Goal: Information Seeking & Learning: Check status

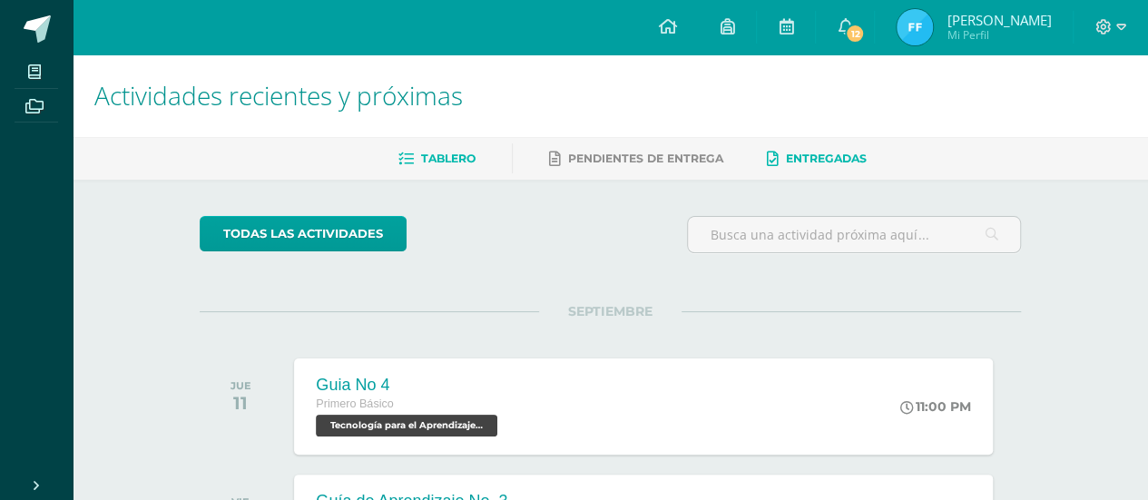
click at [800, 158] on span "Entregadas" at bounding box center [826, 159] width 81 height 14
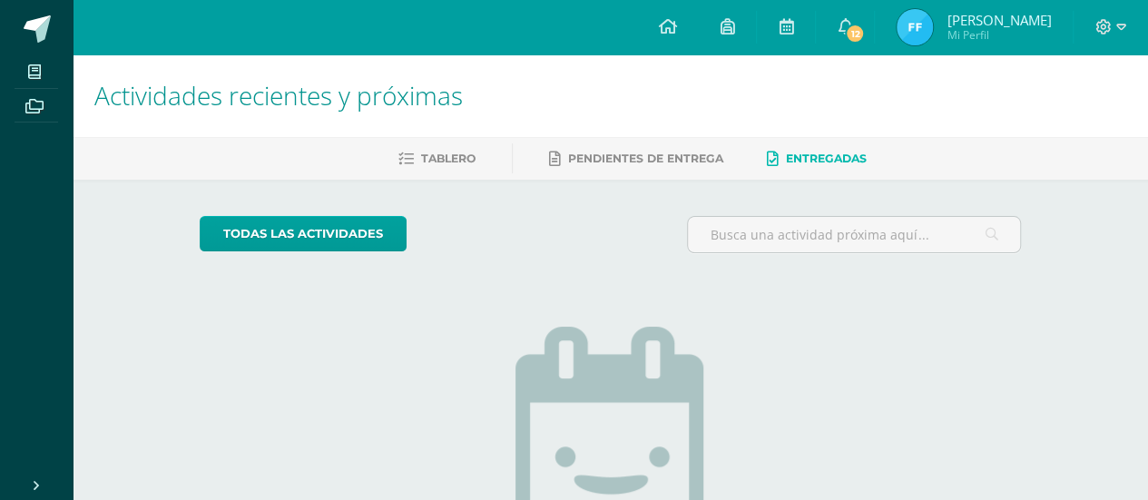
click at [998, 26] on span "[PERSON_NAME]" at bounding box center [999, 20] width 104 height 18
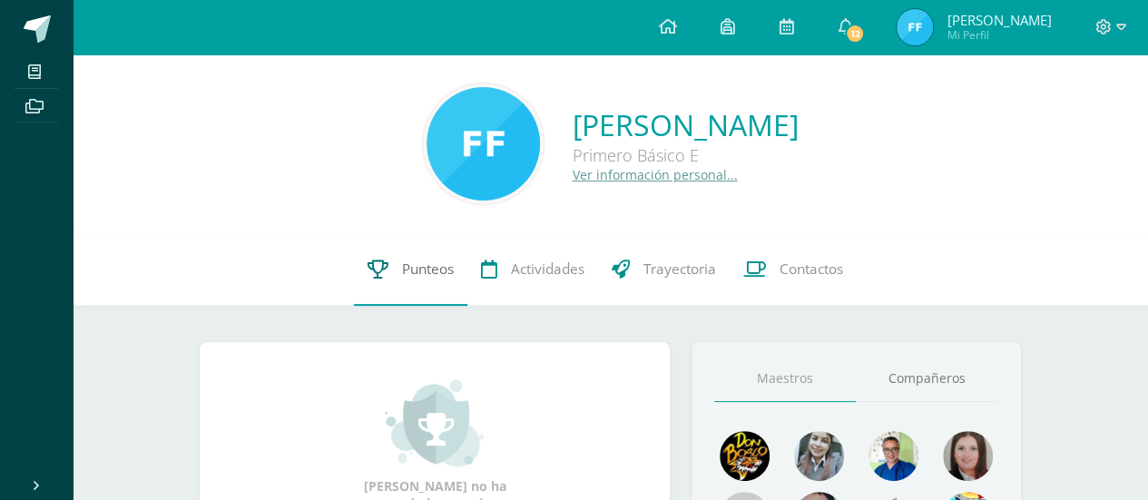
click at [447, 276] on span "Punteos" at bounding box center [428, 269] width 52 height 19
click at [428, 273] on span "Punteos" at bounding box center [428, 269] width 52 height 19
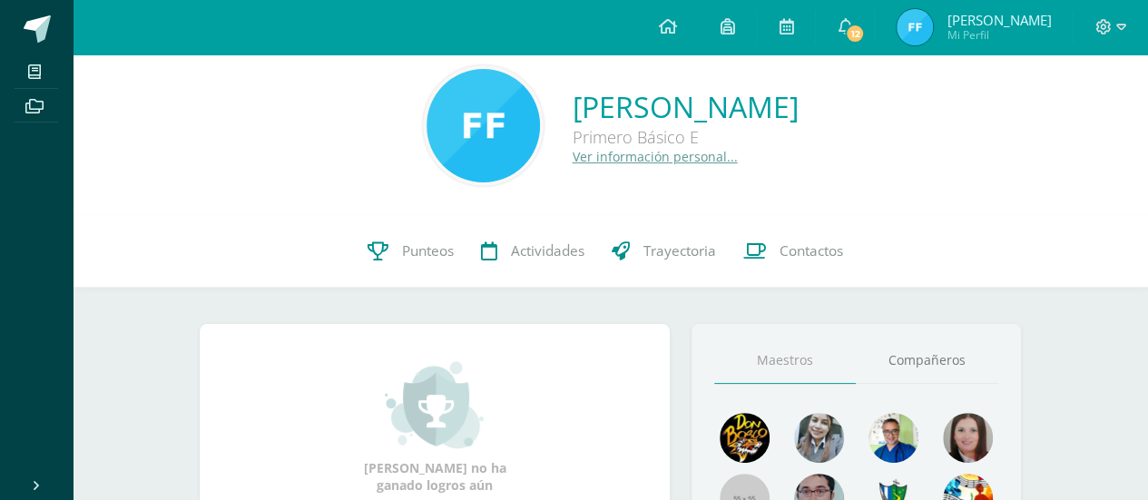
scroll to position [36, 0]
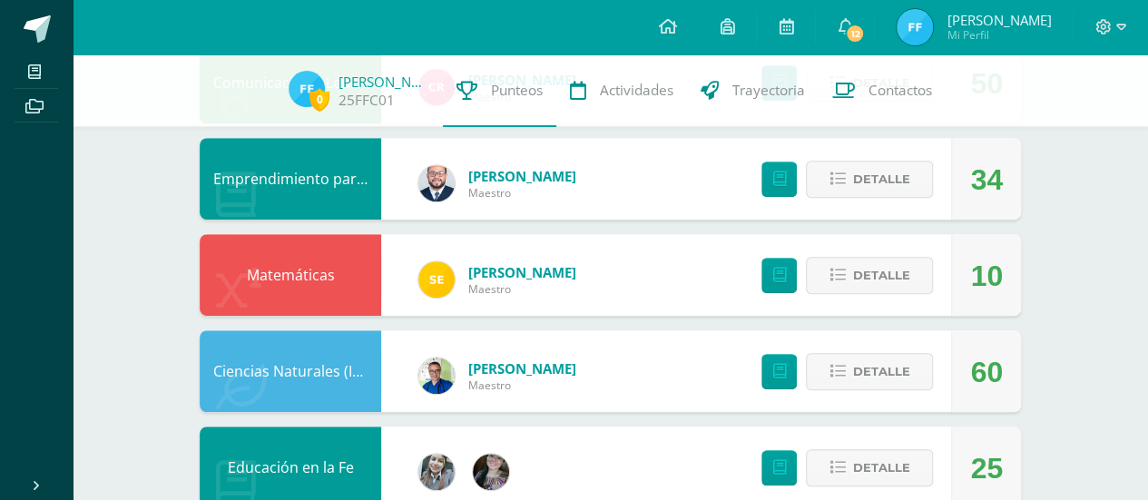
scroll to position [472, 0]
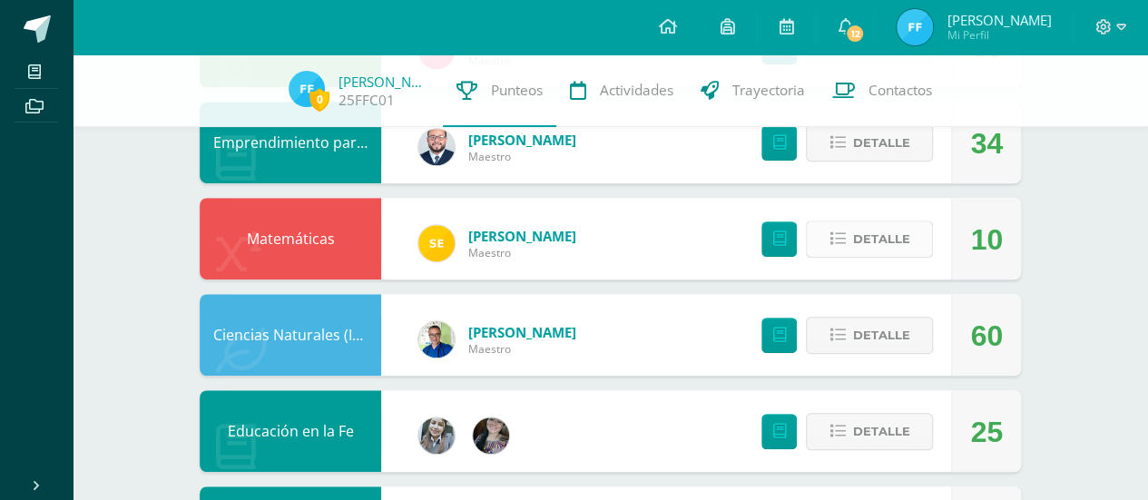
click at [902, 243] on span "Detalle" at bounding box center [880, 239] width 57 height 34
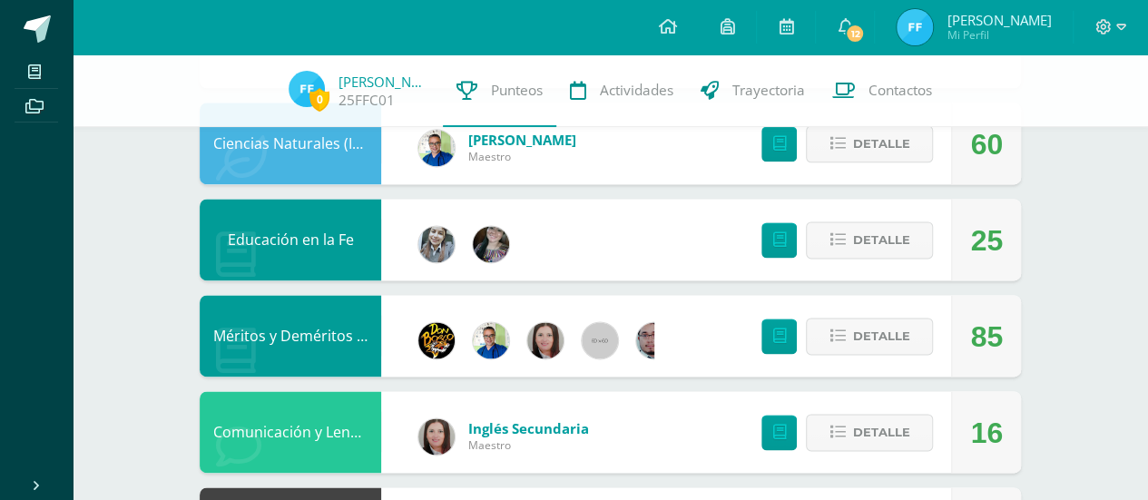
scroll to position [1162, 0]
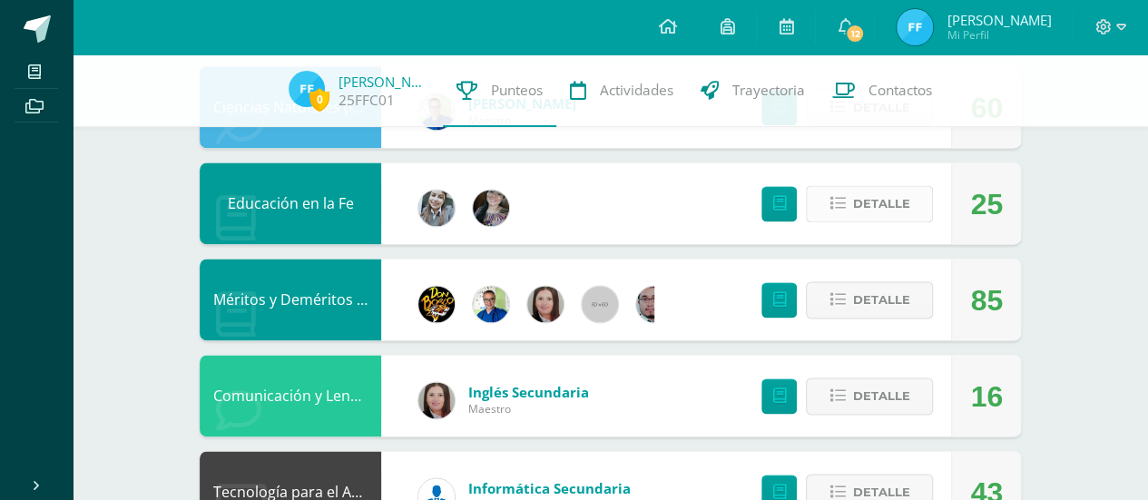
click at [920, 212] on button "Detalle" at bounding box center [869, 203] width 127 height 37
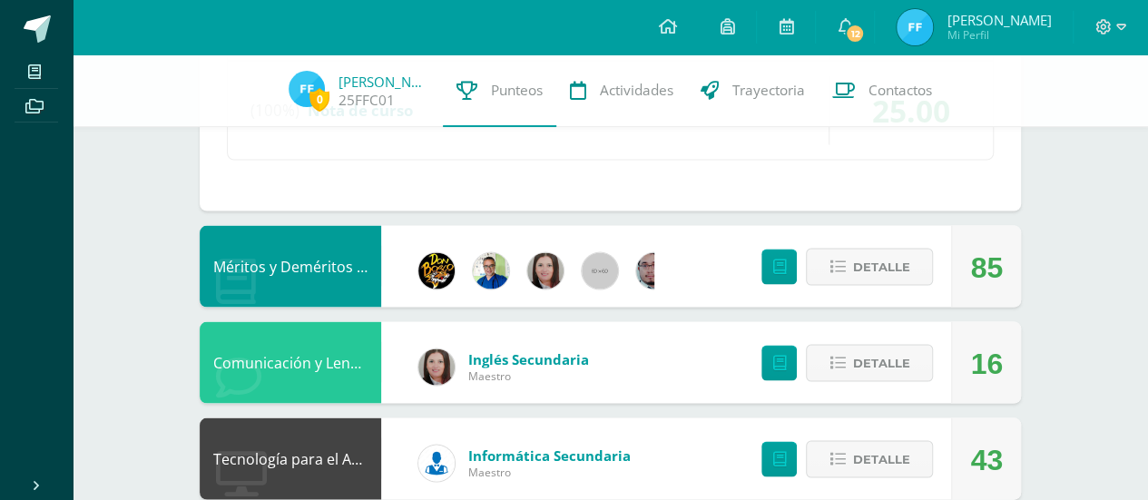
scroll to position [1694, 0]
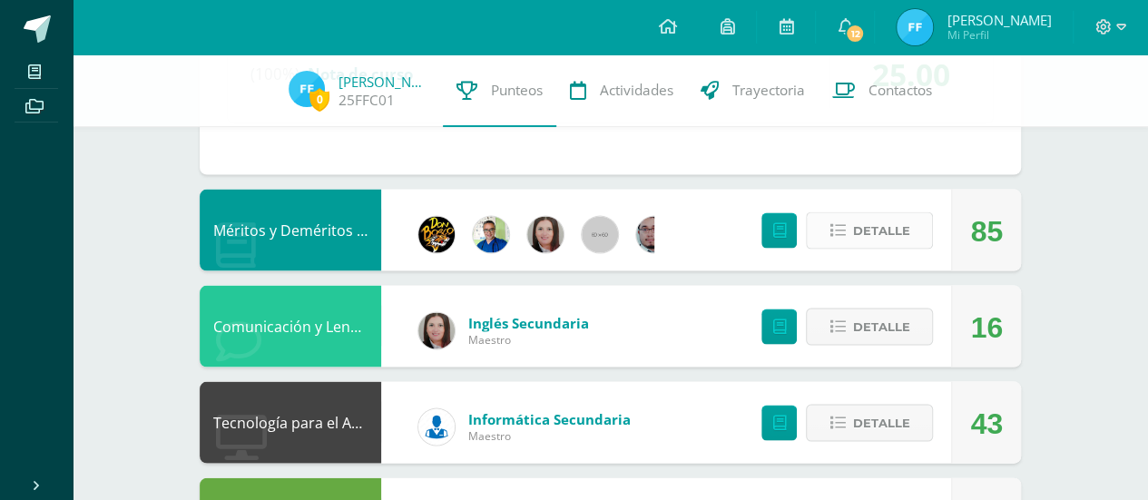
click at [868, 235] on span "Detalle" at bounding box center [880, 230] width 57 height 34
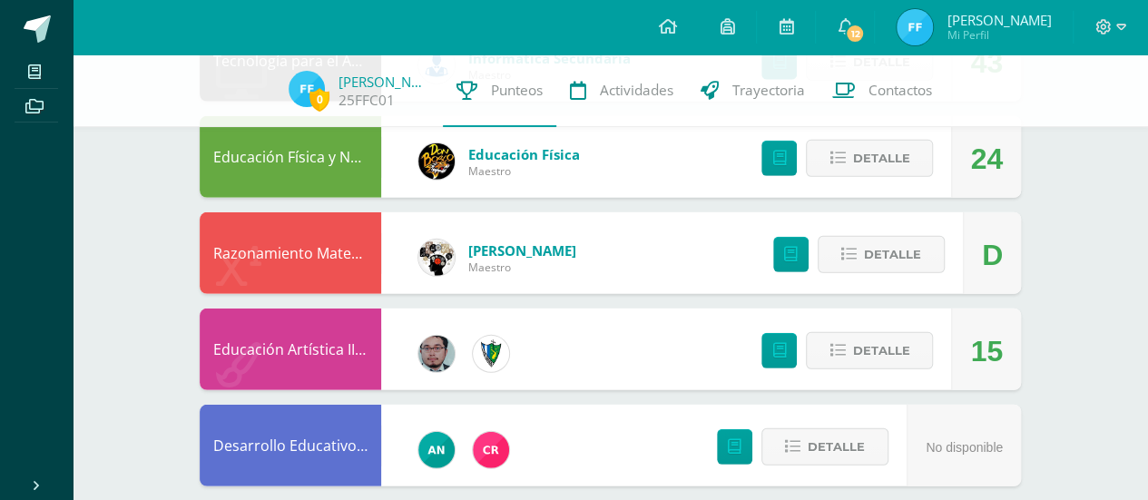
scroll to position [2529, 0]
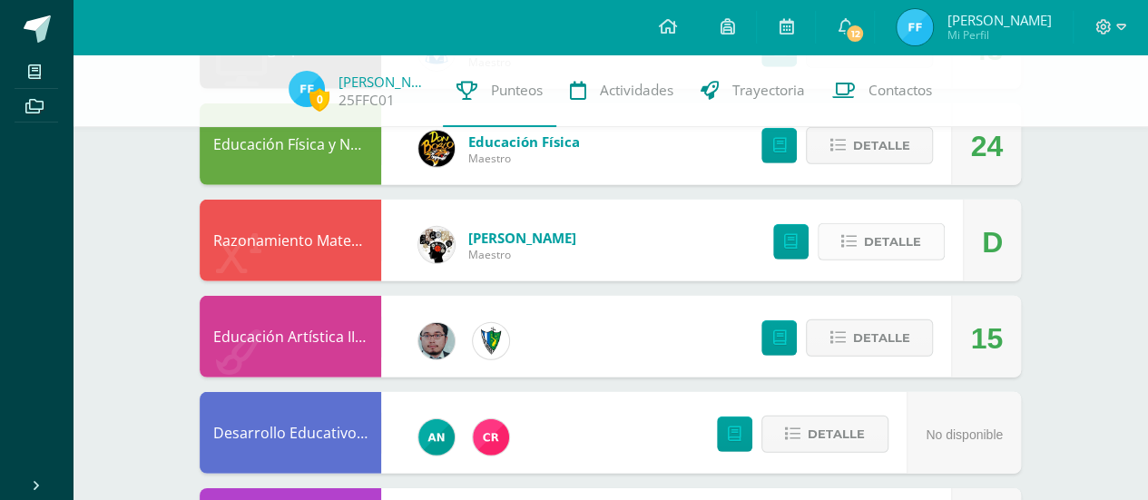
click at [909, 241] on span "Detalle" at bounding box center [892, 242] width 57 height 34
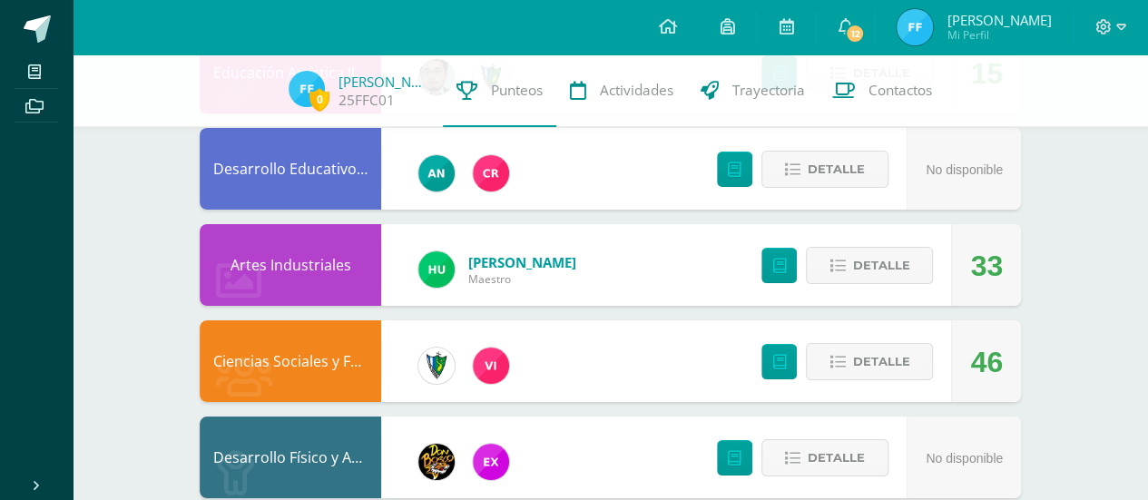
scroll to position [3280, 0]
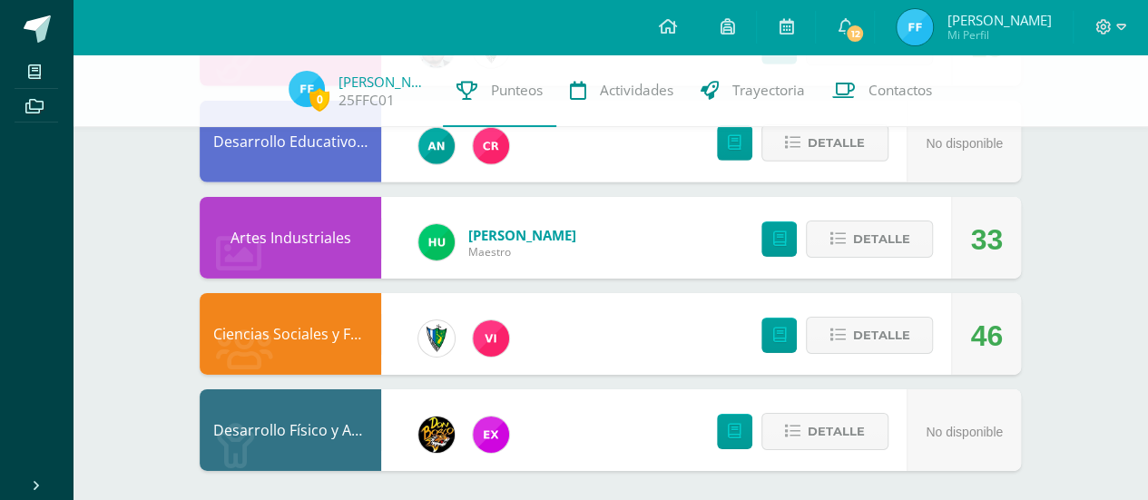
scroll to position [2821, 0]
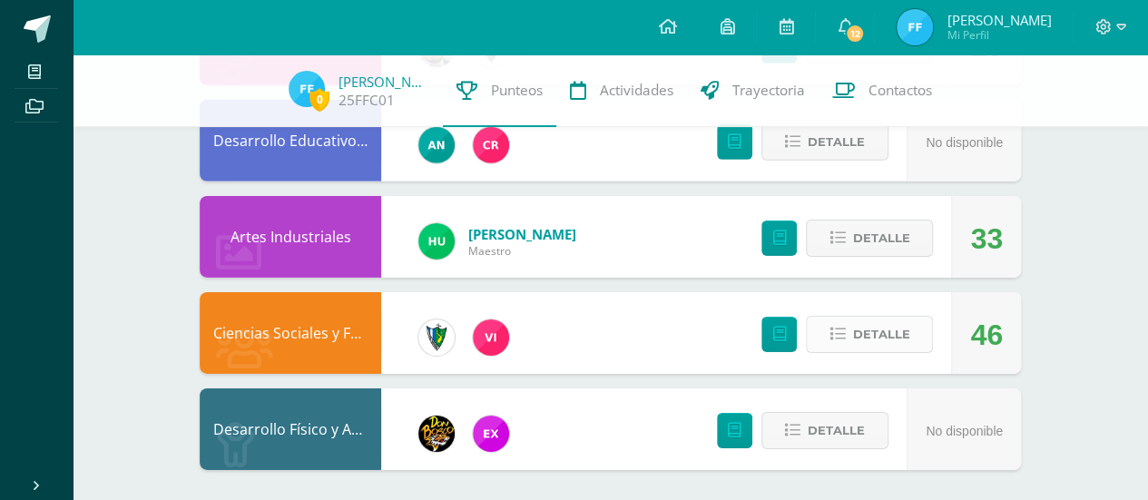
click at [911, 328] on button "Detalle" at bounding box center [869, 334] width 127 height 37
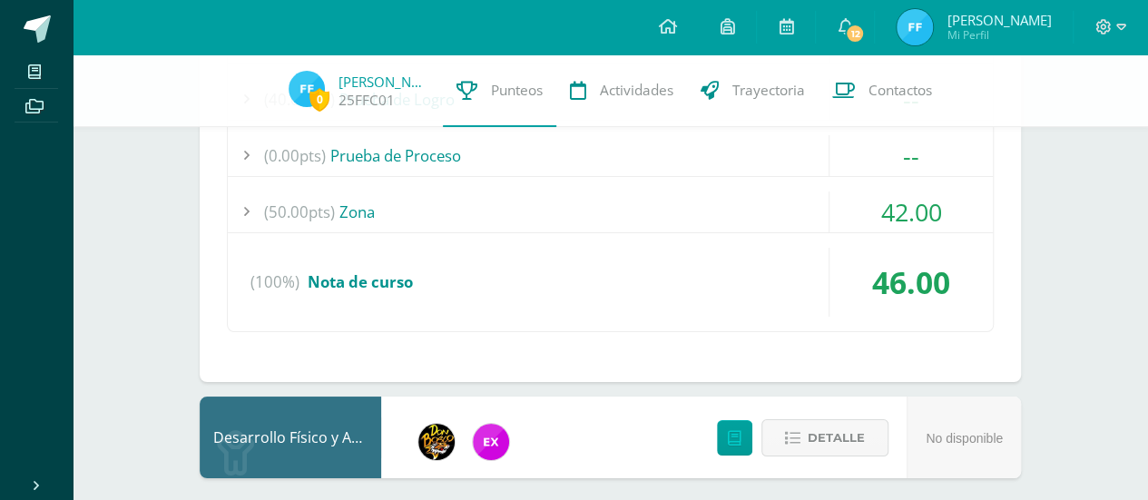
scroll to position [3280, 0]
